Goal: Task Accomplishment & Management: Complete application form

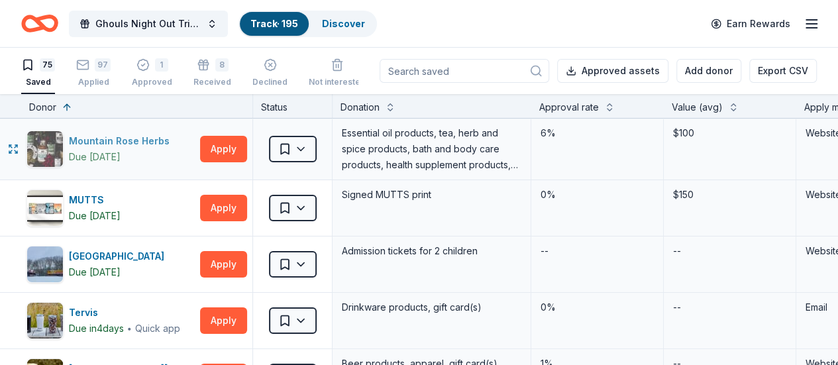
click at [148, 138] on div "Mountain Rose Herbs" at bounding box center [122, 141] width 106 height 16
click at [235, 154] on button "Apply" at bounding box center [223, 149] width 47 height 26
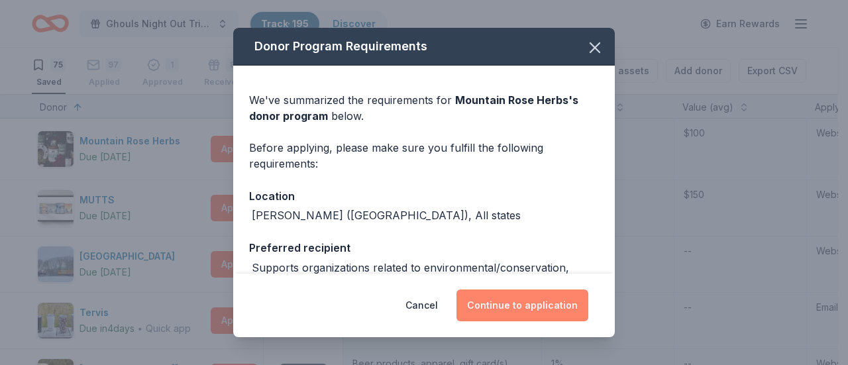
click at [531, 314] on button "Continue to application" at bounding box center [522, 305] width 132 height 32
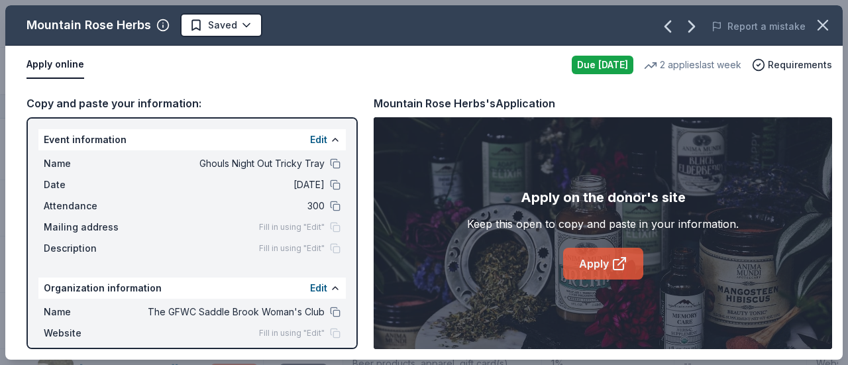
click at [598, 278] on link "Apply" at bounding box center [603, 264] width 80 height 32
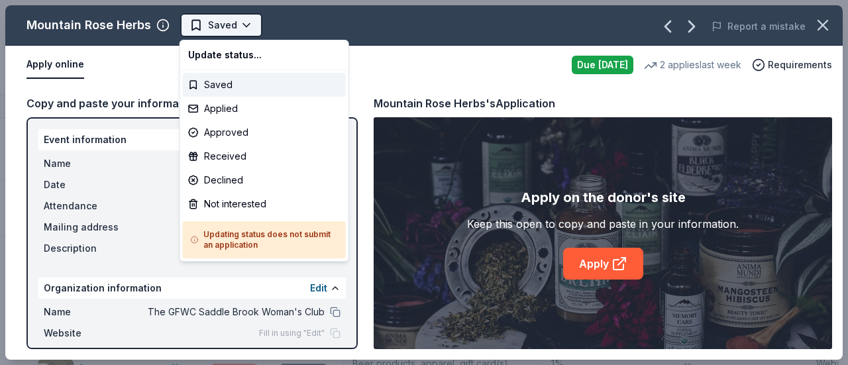
click at [223, 32] on html "Ghouls Night Out Tricky Tray Track · 195 Discover Earn Rewards 75 Saved 97 Appl…" at bounding box center [424, 182] width 848 height 365
click at [231, 104] on div "Applied" at bounding box center [264, 109] width 163 height 24
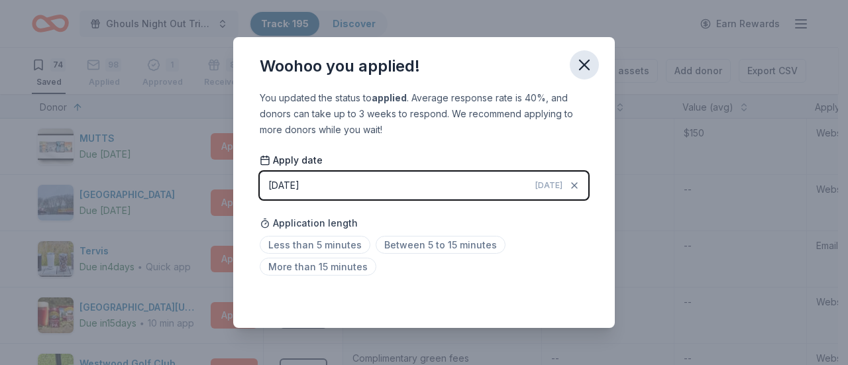
click at [586, 64] on icon "button" at bounding box center [584, 64] width 9 height 9
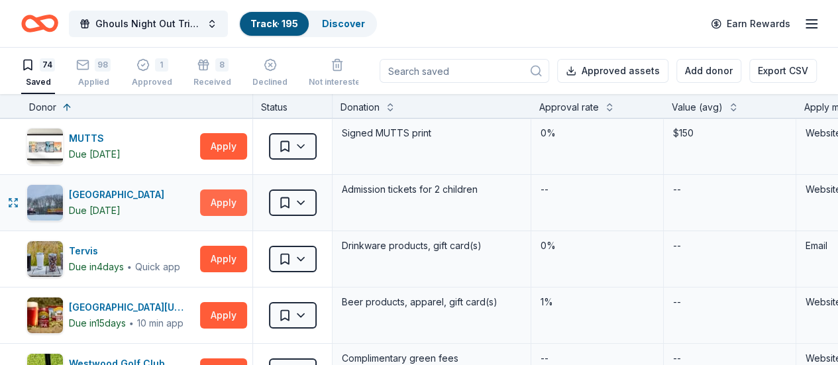
click at [219, 199] on button "Apply" at bounding box center [223, 202] width 47 height 26
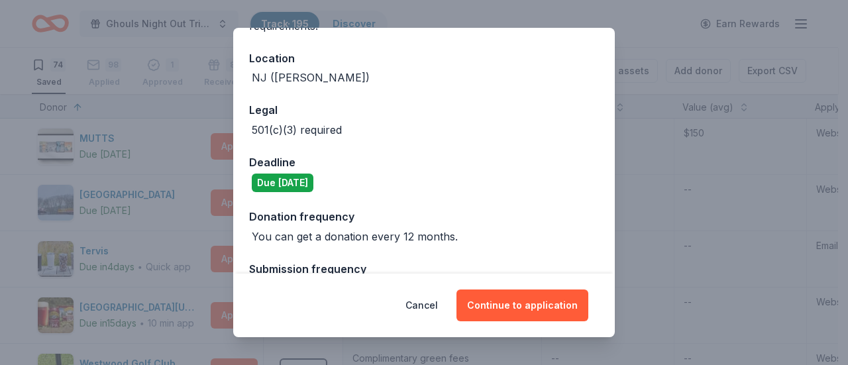
scroll to position [152, 0]
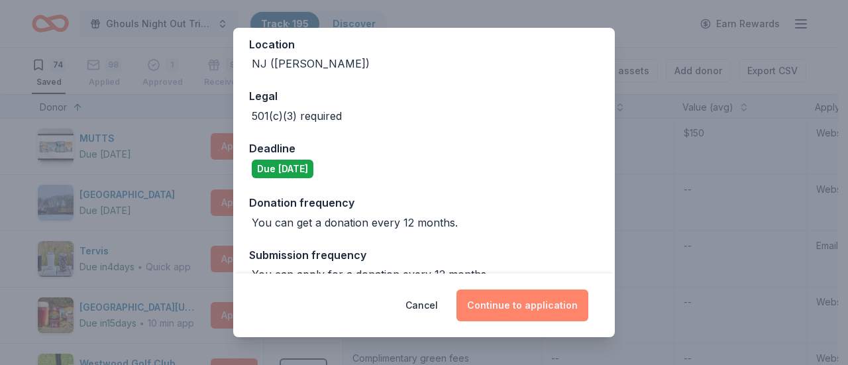
click at [503, 299] on button "Continue to application" at bounding box center [522, 305] width 132 height 32
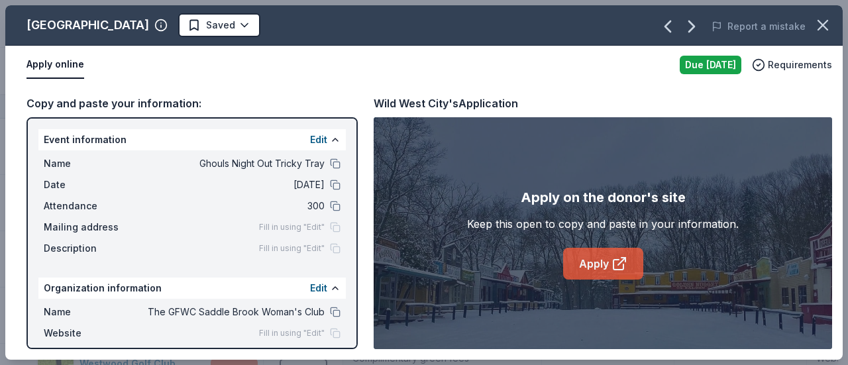
click at [613, 271] on icon at bounding box center [619, 264] width 16 height 16
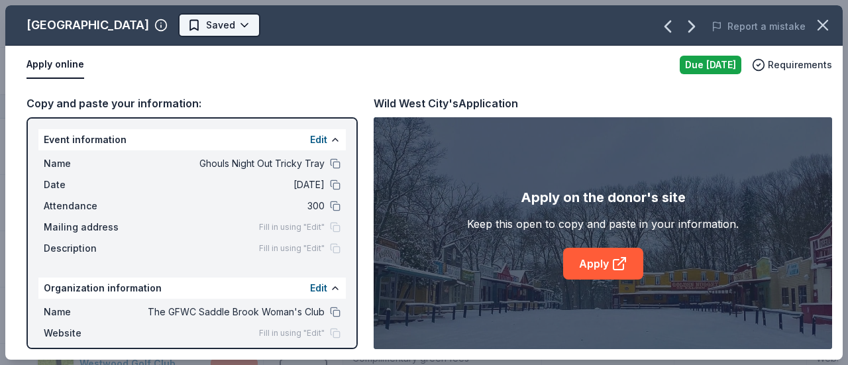
click at [181, 30] on html "Ghouls Night Out Tricky Tray Track · 195 Discover Earn Rewards 74 Saved 98 Appl…" at bounding box center [424, 182] width 848 height 365
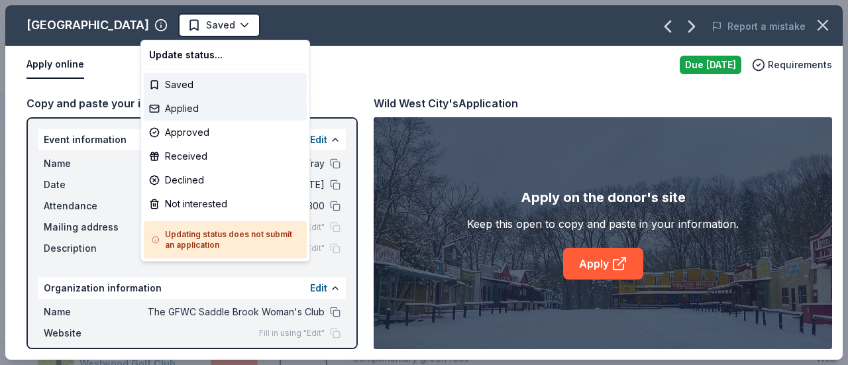
click at [184, 107] on div "Applied" at bounding box center [225, 109] width 163 height 24
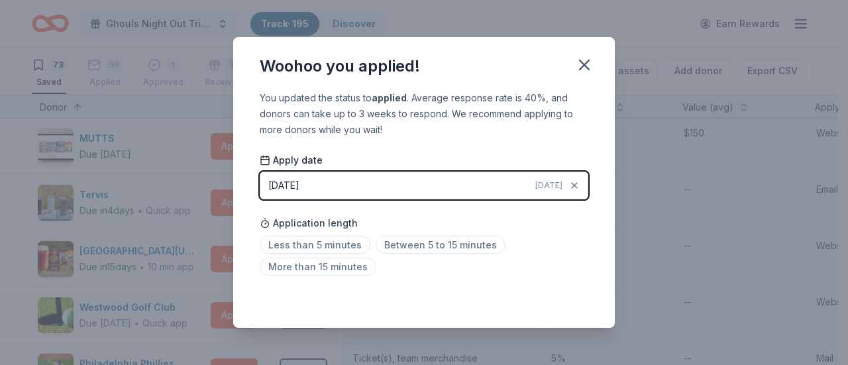
click at [148, 190] on div "Woohoo you applied! You updated the status to applied . Average response rate i…" at bounding box center [424, 182] width 848 height 365
click at [156, 148] on div "Woohoo you applied! You updated the status to applied . Average response rate i…" at bounding box center [424, 182] width 848 height 365
click at [580, 69] on icon "button" at bounding box center [584, 64] width 9 height 9
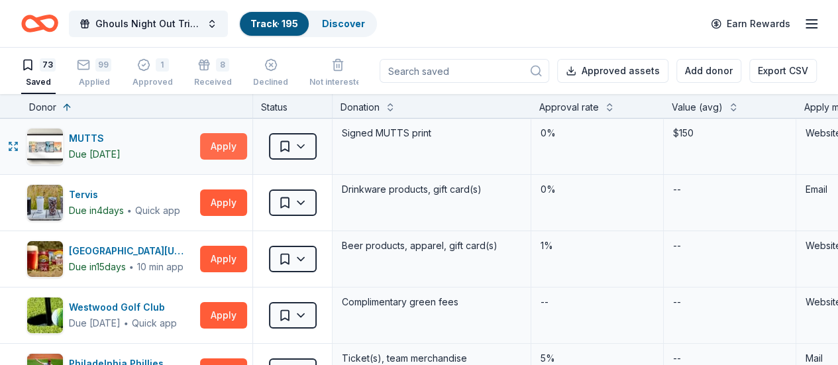
click at [245, 146] on button "Apply" at bounding box center [223, 146] width 47 height 26
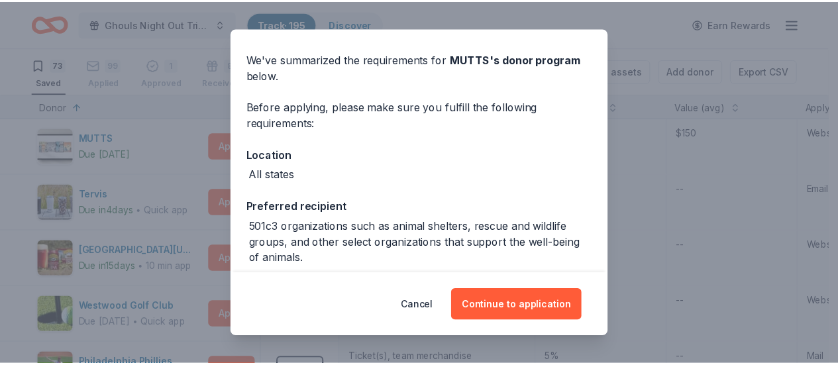
scroll to position [42, 0]
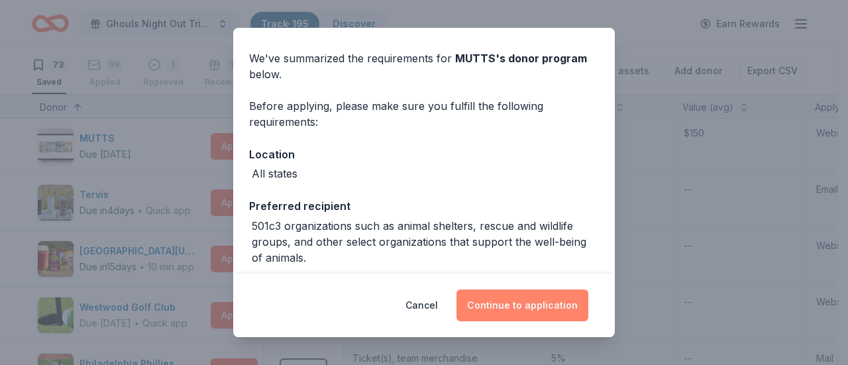
click at [526, 301] on button "Continue to application" at bounding box center [522, 305] width 132 height 32
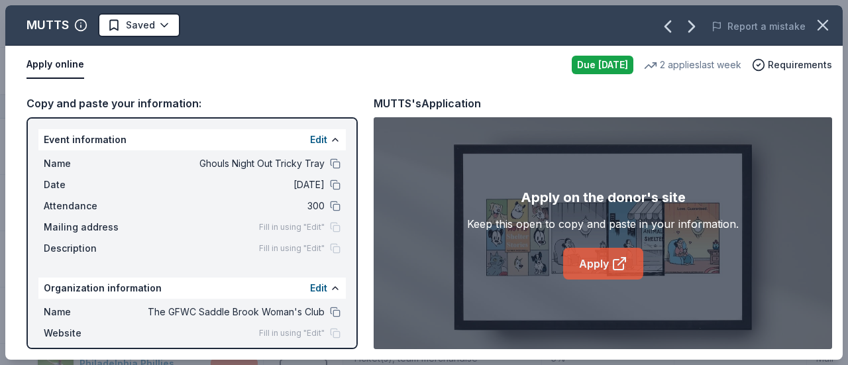
click at [621, 271] on icon at bounding box center [619, 264] width 16 height 16
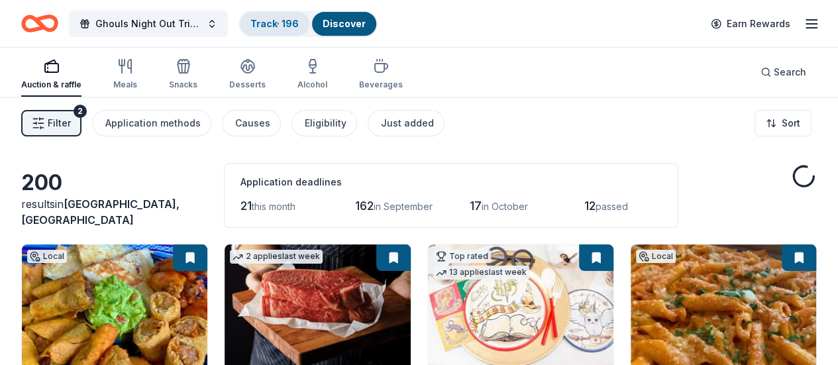
click at [278, 28] on div "Track · 196" at bounding box center [275, 24] width 70 height 24
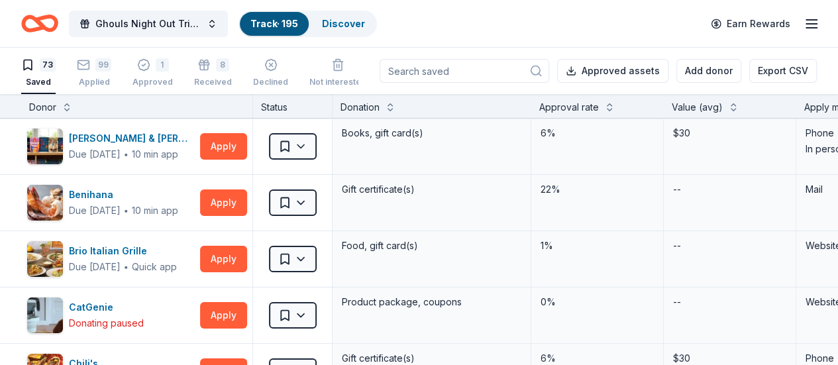
click at [70, 107] on div "Donor" at bounding box center [136, 107] width 215 height 16
click at [72, 111] on button at bounding box center [67, 105] width 11 height 13
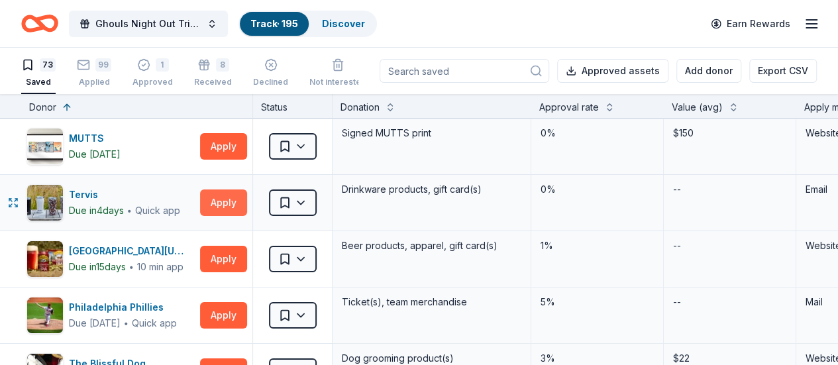
click at [236, 203] on button "Apply" at bounding box center [223, 202] width 47 height 26
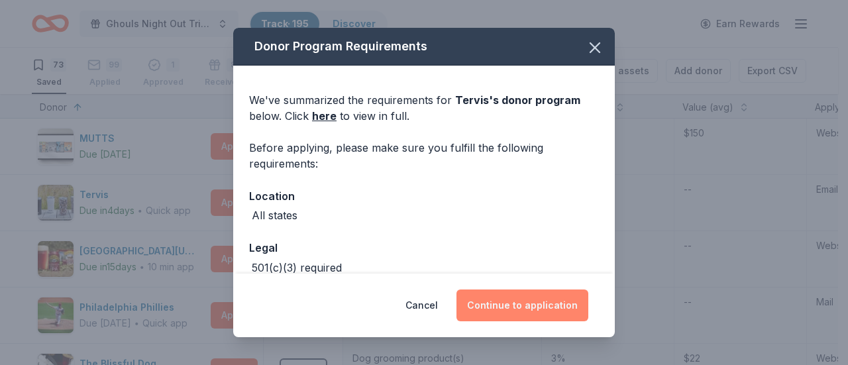
click at [502, 317] on button "Continue to application" at bounding box center [522, 305] width 132 height 32
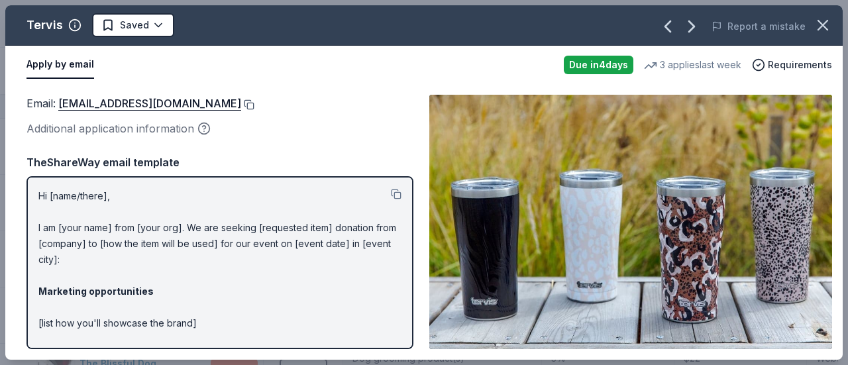
click at [241, 106] on button at bounding box center [247, 104] width 13 height 11
click at [134, 28] on html "Ghouls Night Out Tricky Tray Track · 195 Discover Earn Rewards 73 Saved 99 Appl…" at bounding box center [424, 182] width 848 height 365
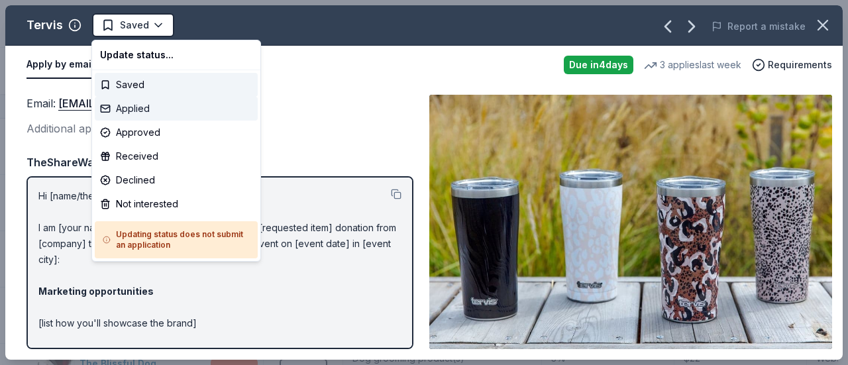
click at [150, 107] on div "Applied" at bounding box center [176, 109] width 163 height 24
click at [140, 109] on div "Applied" at bounding box center [176, 109] width 163 height 24
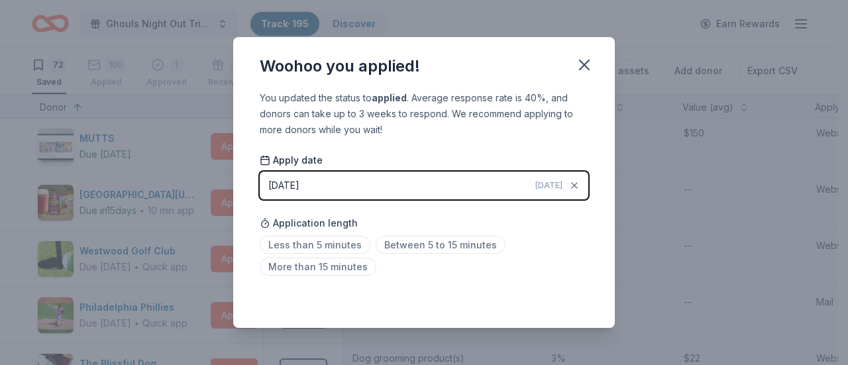
click at [500, 182] on button "[DATE] [DATE]" at bounding box center [424, 186] width 329 height 28
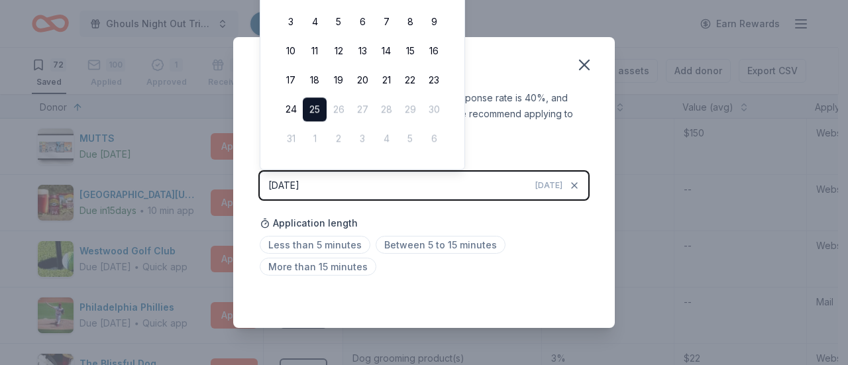
click at [460, 204] on div "Apply date [DATE] [DATE] Application length Less than 5 minutes Between 5 to 15…" at bounding box center [424, 217] width 329 height 127
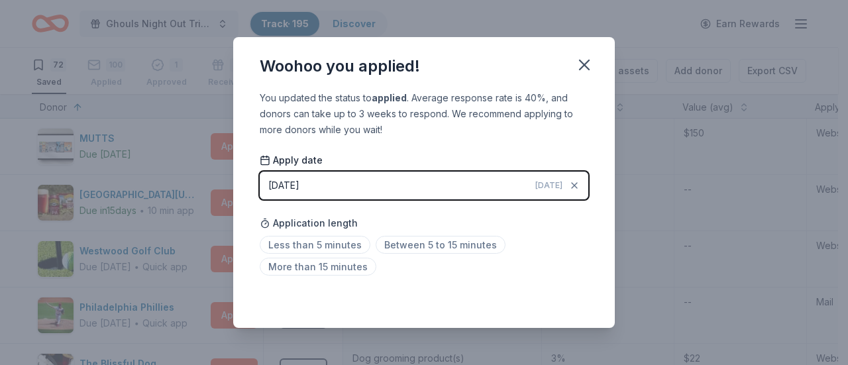
click at [560, 189] on span "[DATE]" at bounding box center [548, 185] width 27 height 11
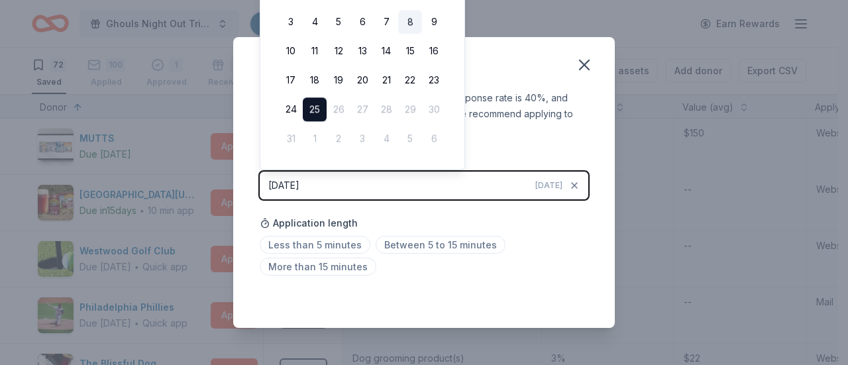
click at [401, 21] on button "8" at bounding box center [410, 23] width 24 height 24
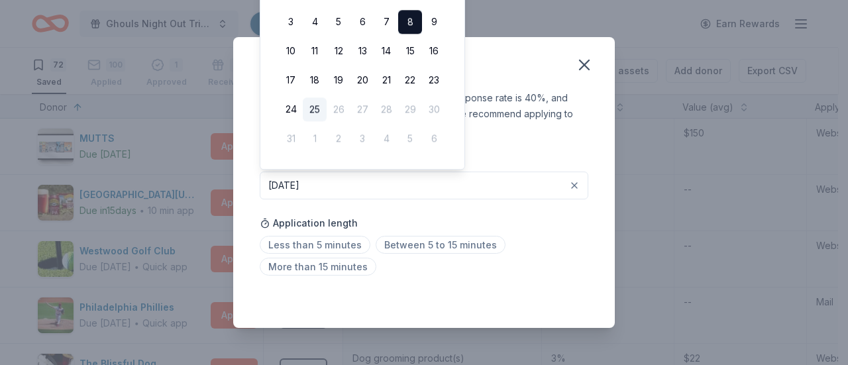
click at [524, 207] on div "Apply date [DATE] Application length Less than 5 minutes Between 5 to 15 minute…" at bounding box center [424, 217] width 329 height 127
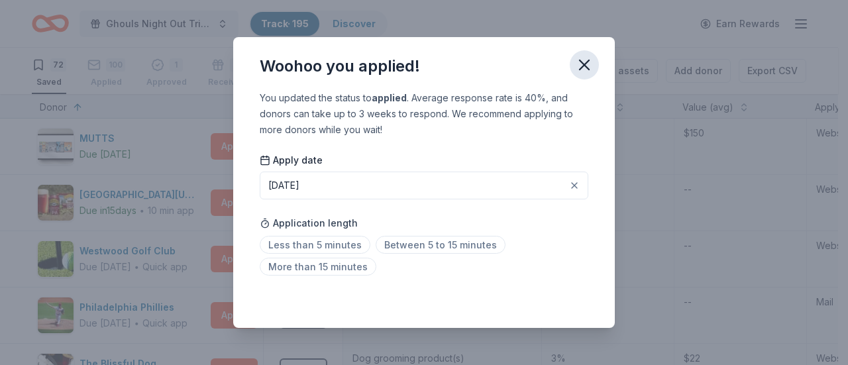
click at [592, 70] on icon "button" at bounding box center [584, 65] width 19 height 19
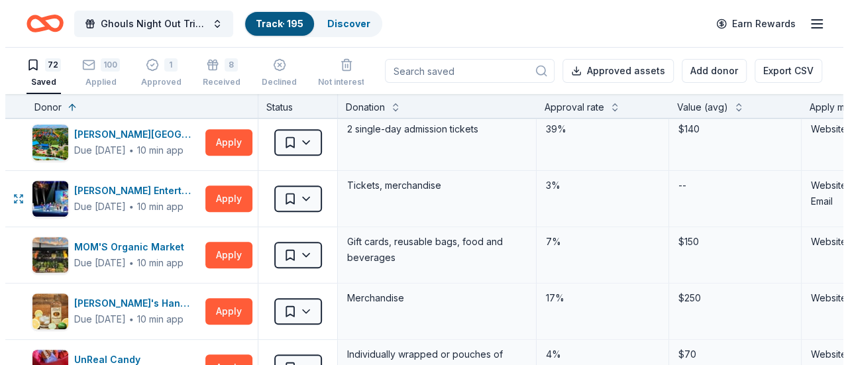
scroll to position [342, 0]
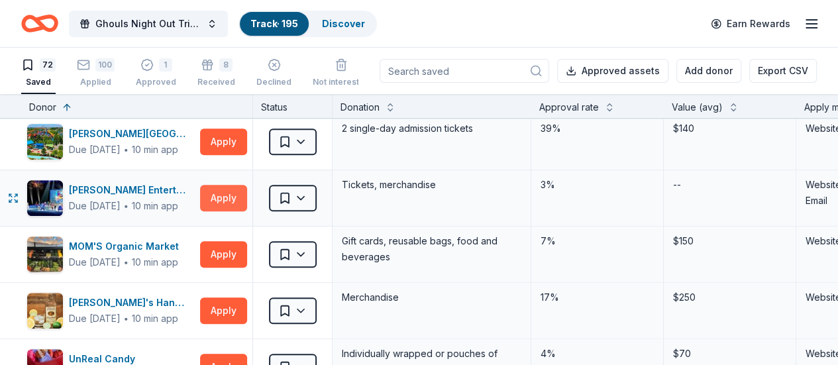
click at [234, 196] on button "Apply" at bounding box center [223, 198] width 47 height 26
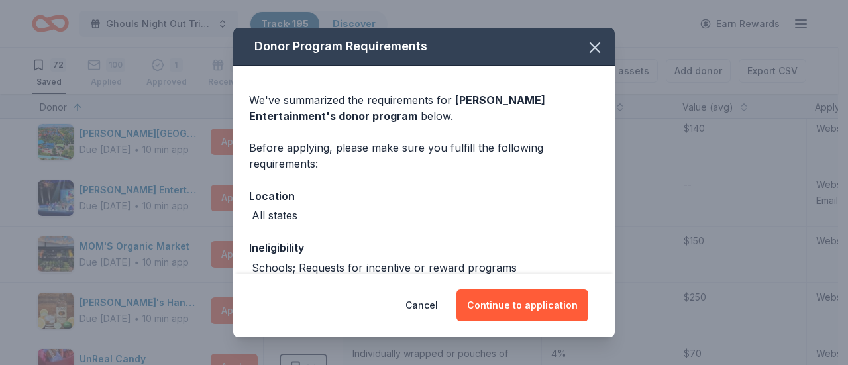
scroll to position [123, 0]
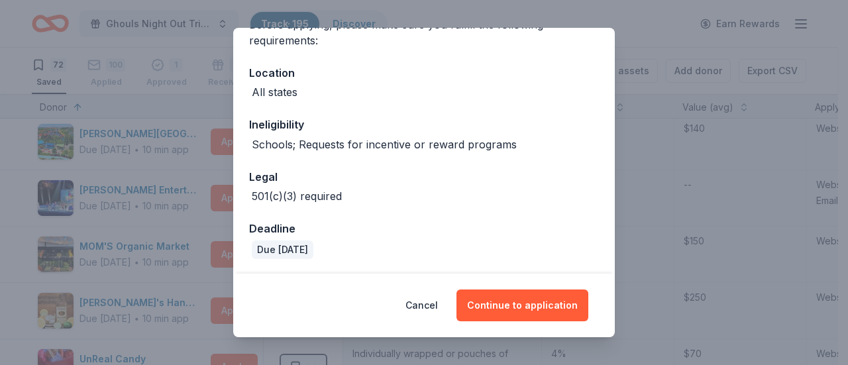
click at [182, 172] on div "Donor Program Requirements We've summarized the requirements for [PERSON_NAME] …" at bounding box center [424, 182] width 848 height 365
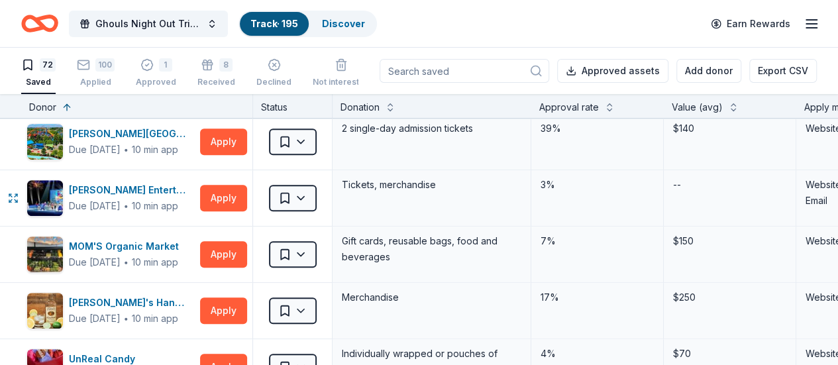
click at [325, 191] on html "Ghouls Night Out Tricky Tray Track · 195 Discover Earn Rewards 72 Saved 100 App…" at bounding box center [419, 182] width 838 height 365
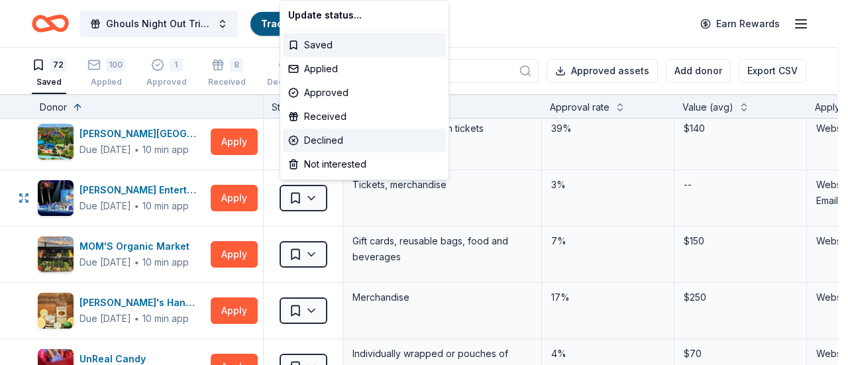
click at [321, 138] on div "Declined" at bounding box center [364, 141] width 163 height 24
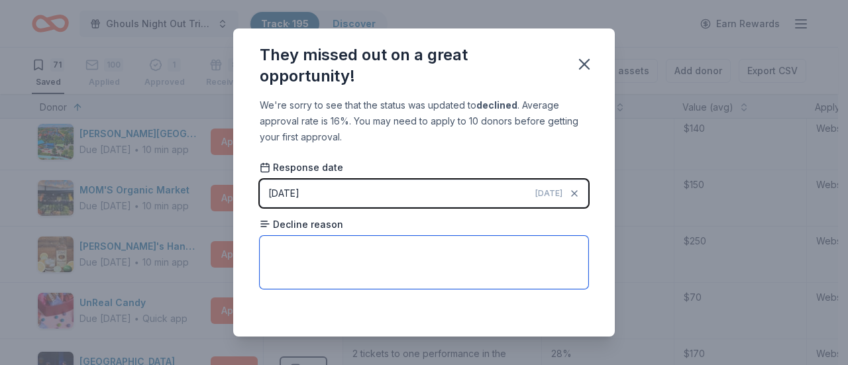
click at [313, 263] on textarea at bounding box center [424, 262] width 329 height 53
paste textarea "We are sorry, but we will be unable to donate to your organization at this time…"
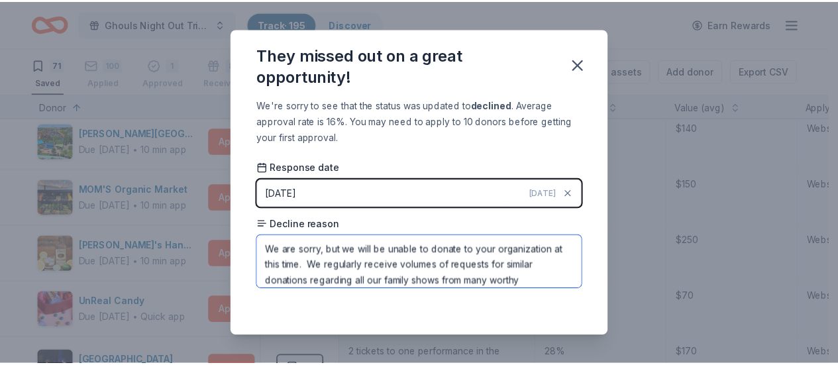
scroll to position [30, 0]
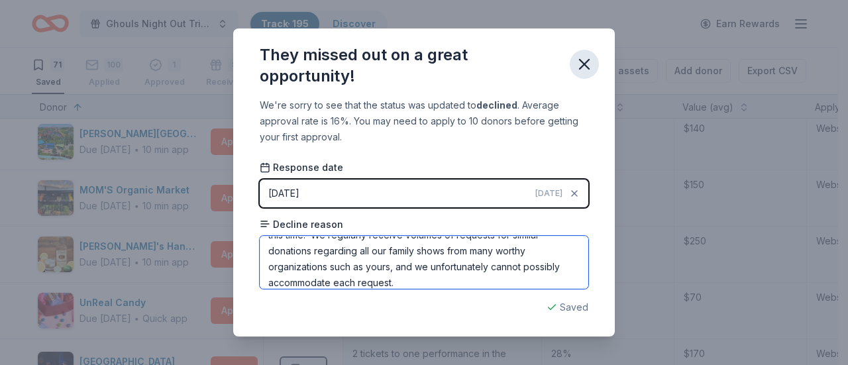
type textarea "We are sorry, but we will be unable to donate to your organization at this time…"
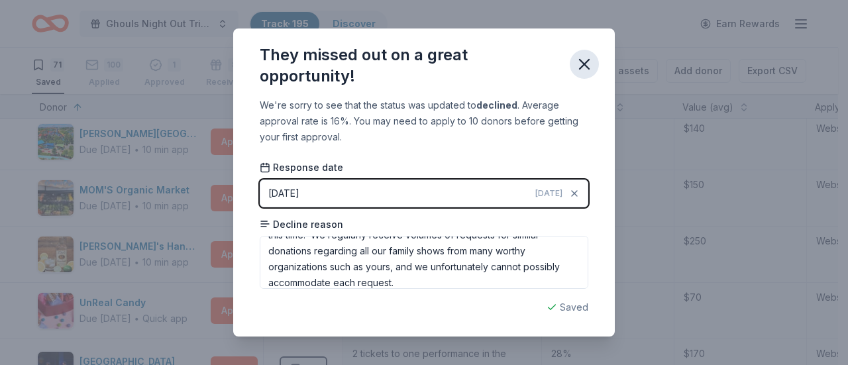
click at [581, 69] on icon "button" at bounding box center [584, 64] width 19 height 19
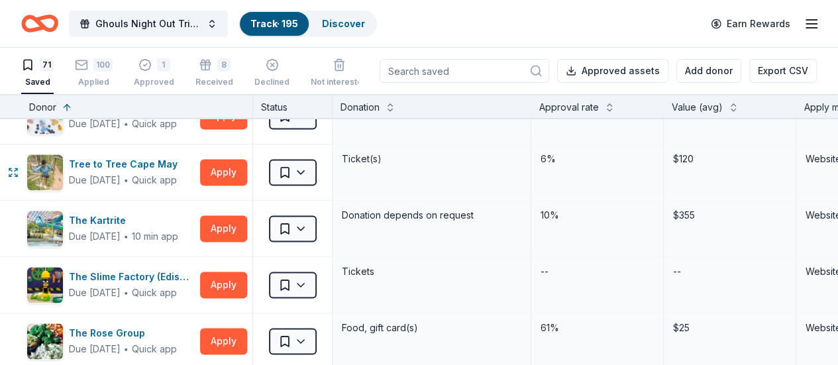
scroll to position [994, 0]
